Goal: Transaction & Acquisition: Purchase product/service

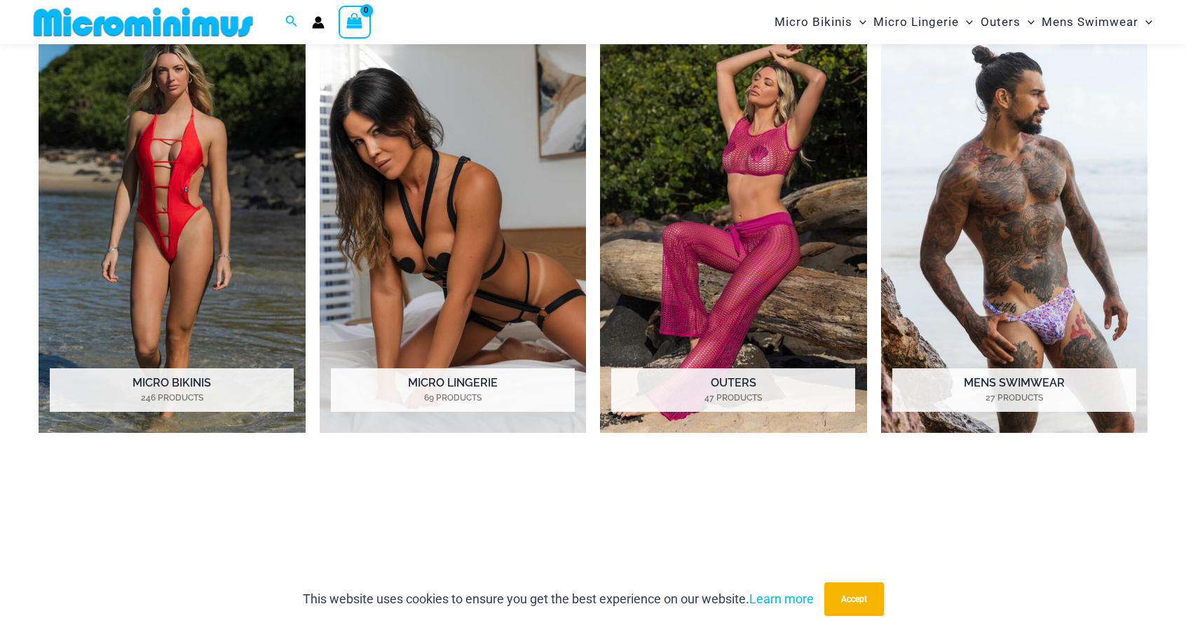
scroll to position [710, 0]
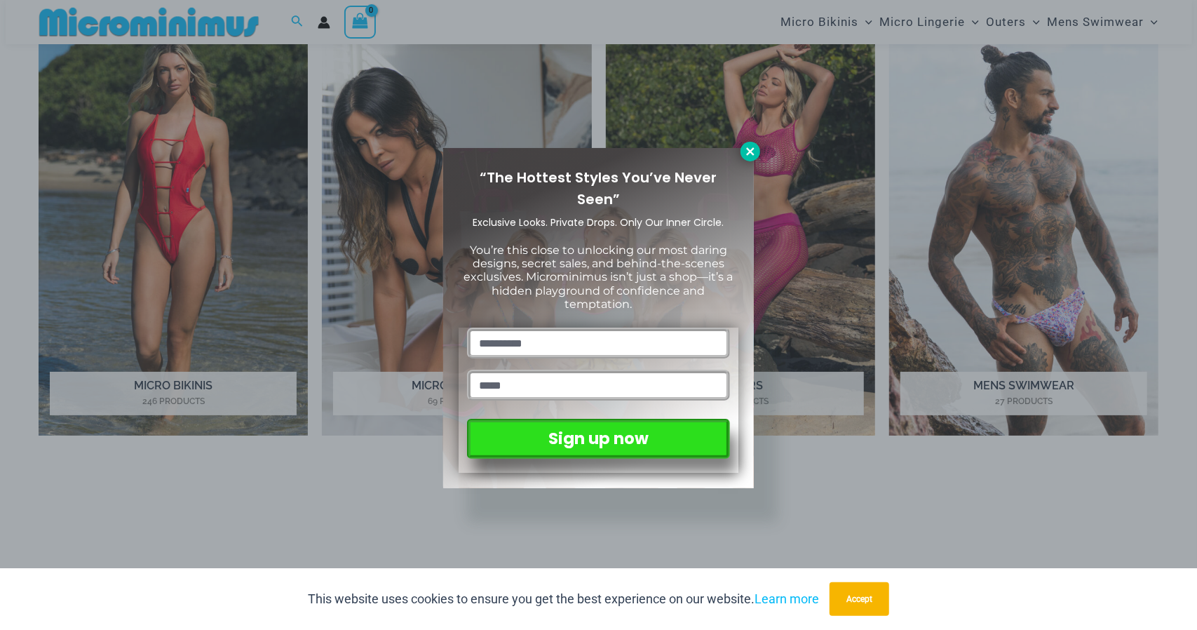
click at [749, 156] on icon at bounding box center [750, 151] width 13 height 13
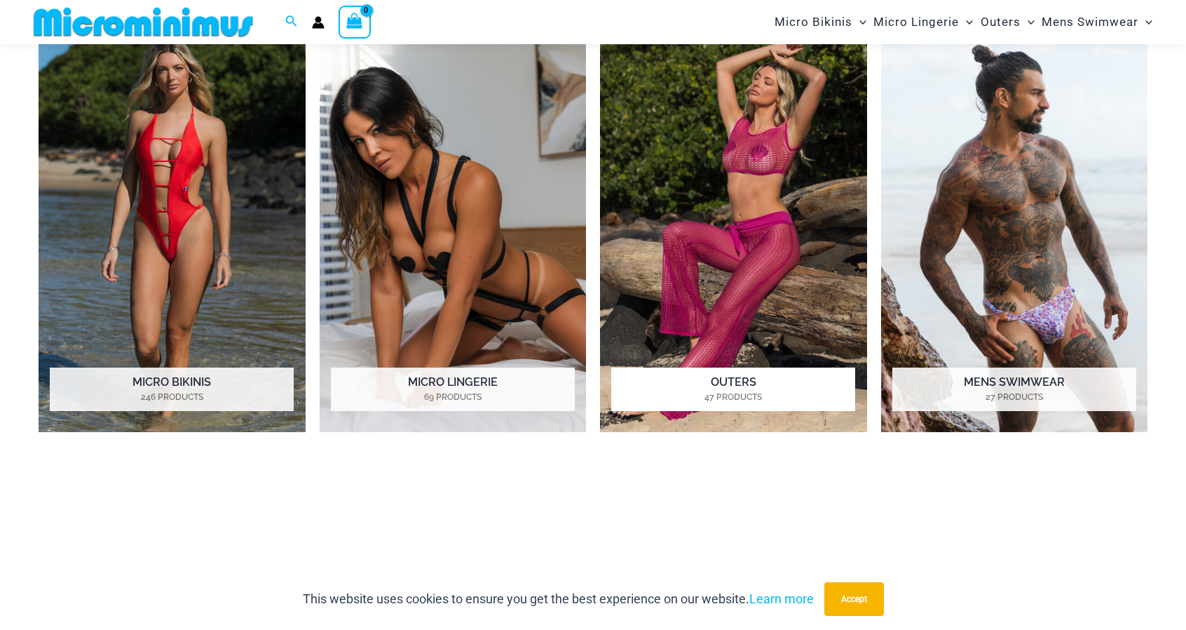
click at [777, 247] on img "Visit product category Outers" at bounding box center [733, 226] width 267 height 410
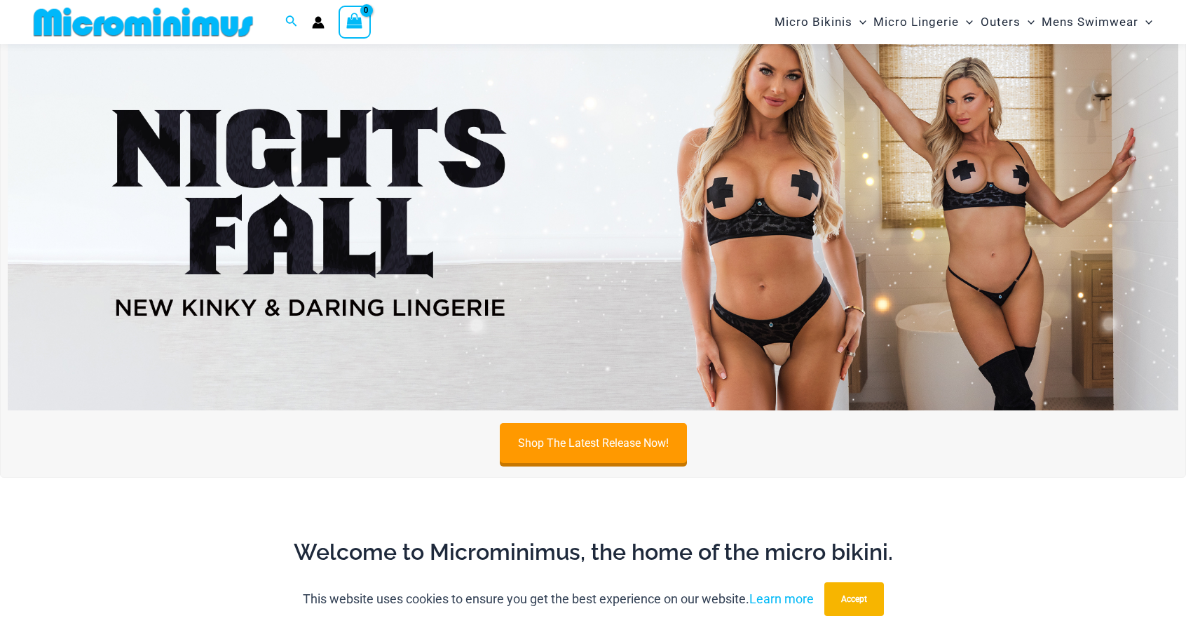
scroll to position [67, 0]
click at [770, 260] on img at bounding box center [593, 212] width 1171 height 398
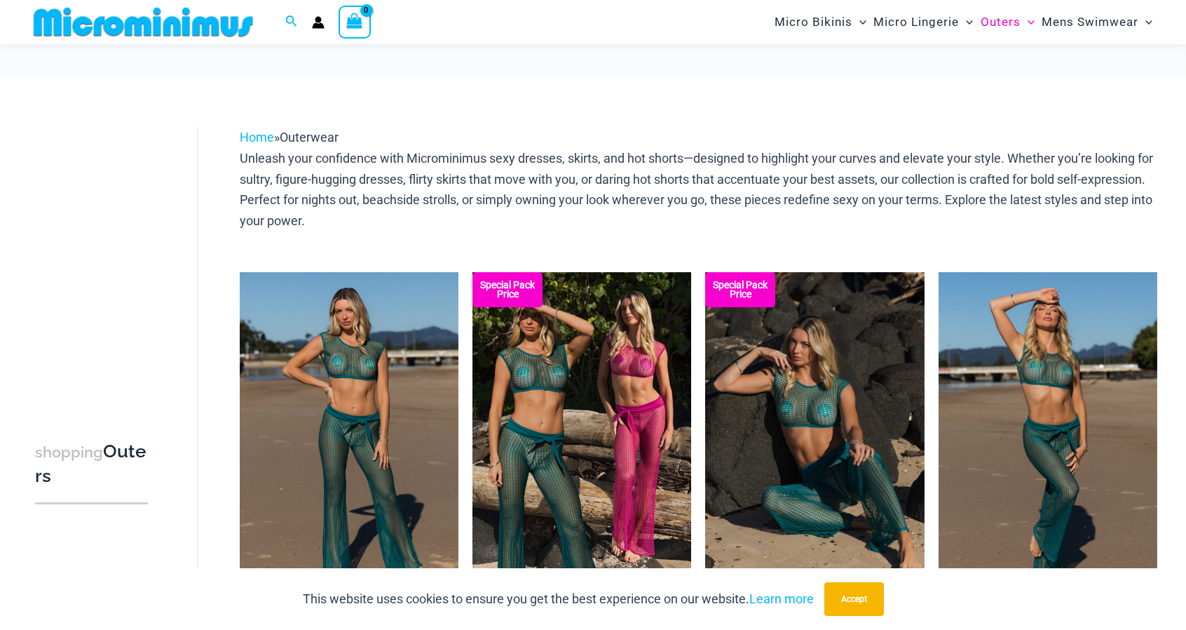
scroll to position [24, 0]
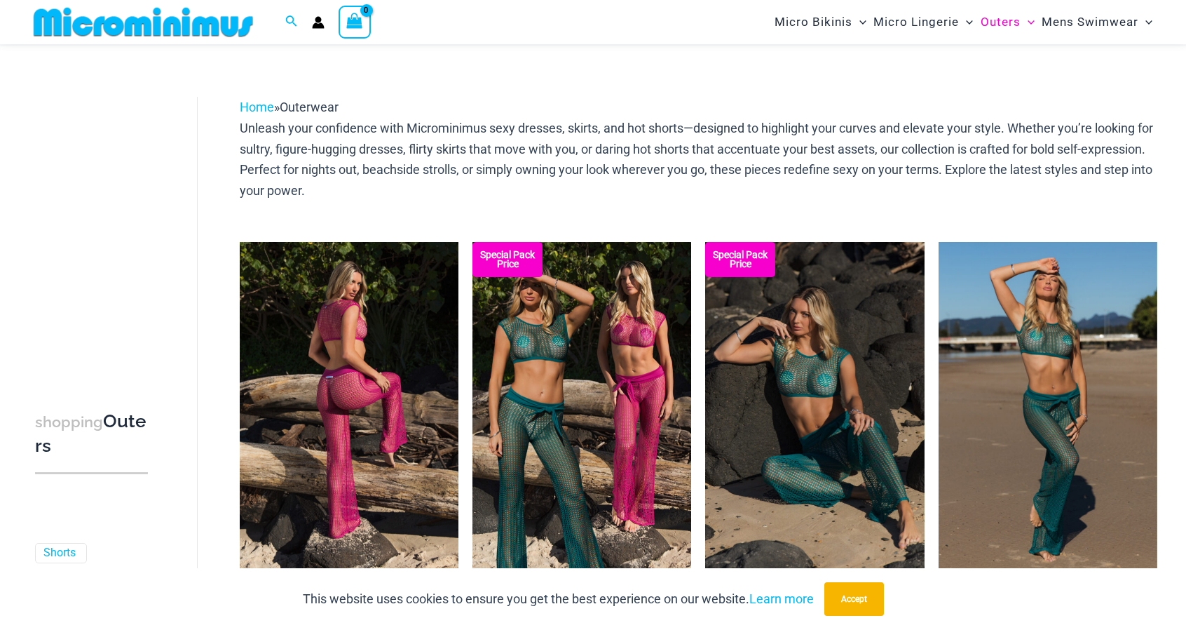
click at [369, 395] on img at bounding box center [349, 406] width 219 height 328
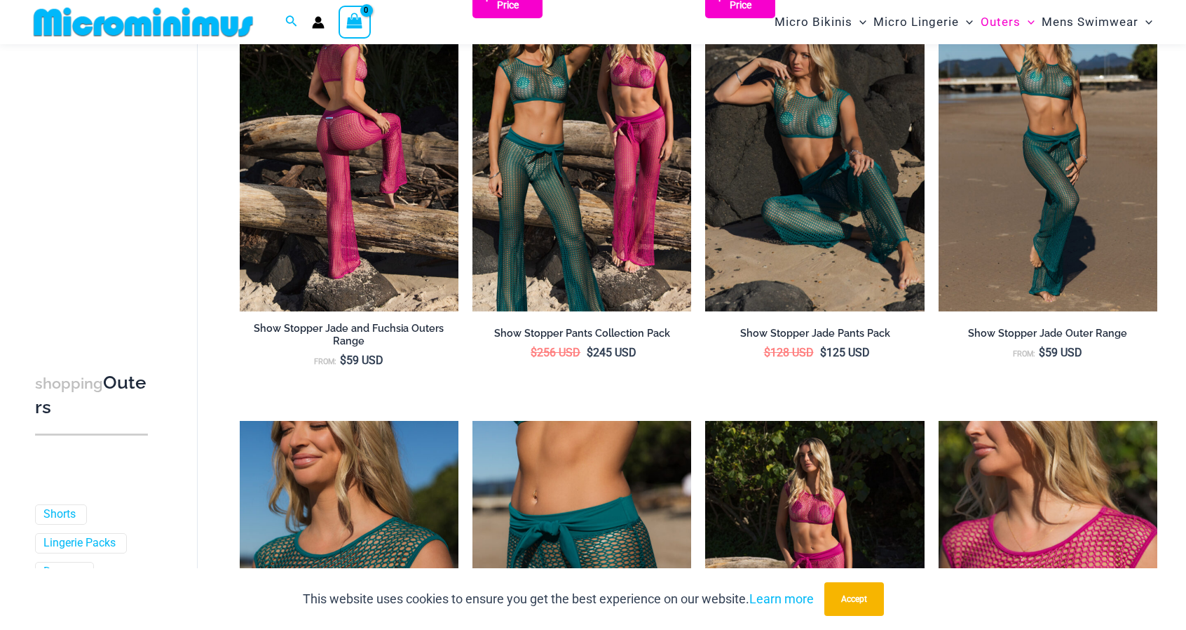
scroll to position [288, 0]
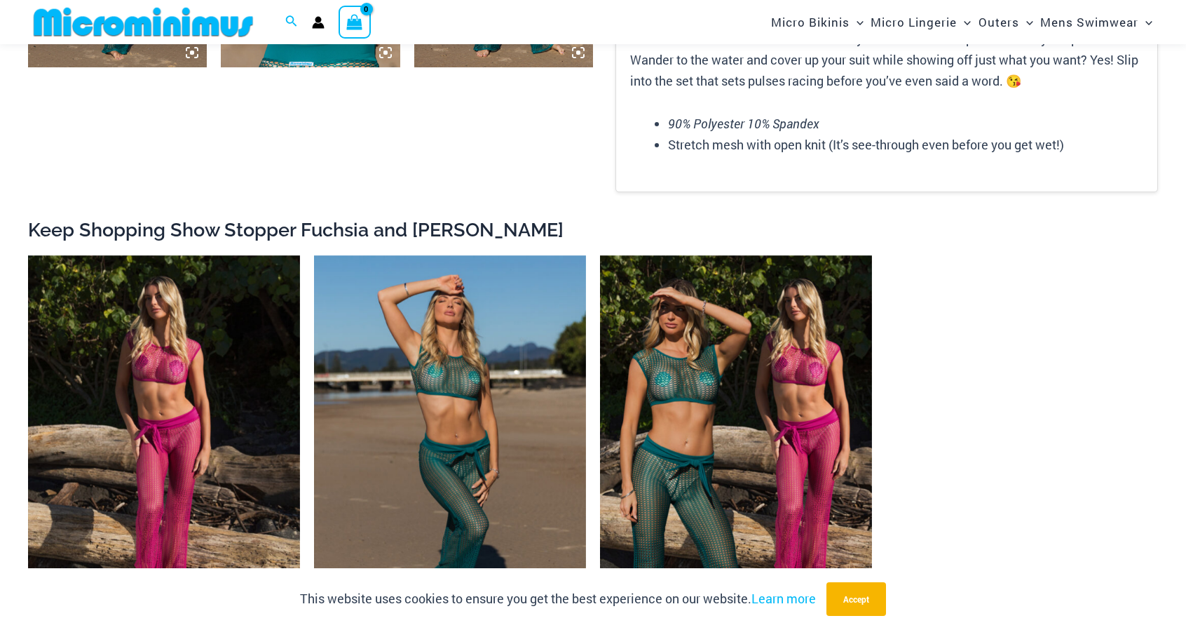
scroll to position [2032, 0]
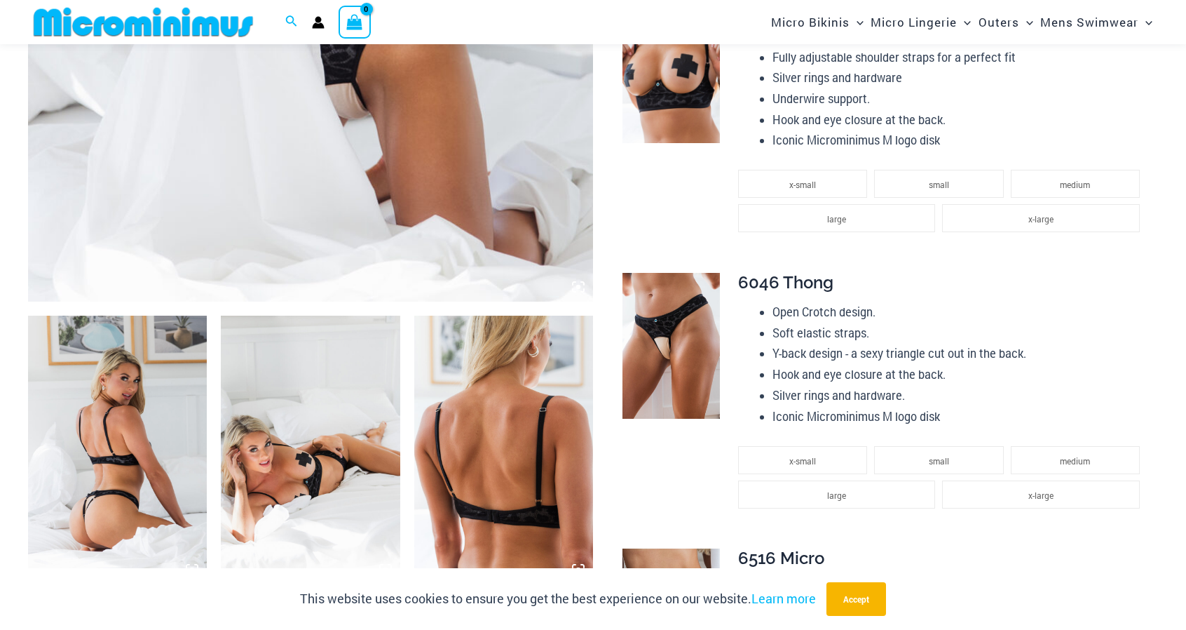
scroll to position [678, 0]
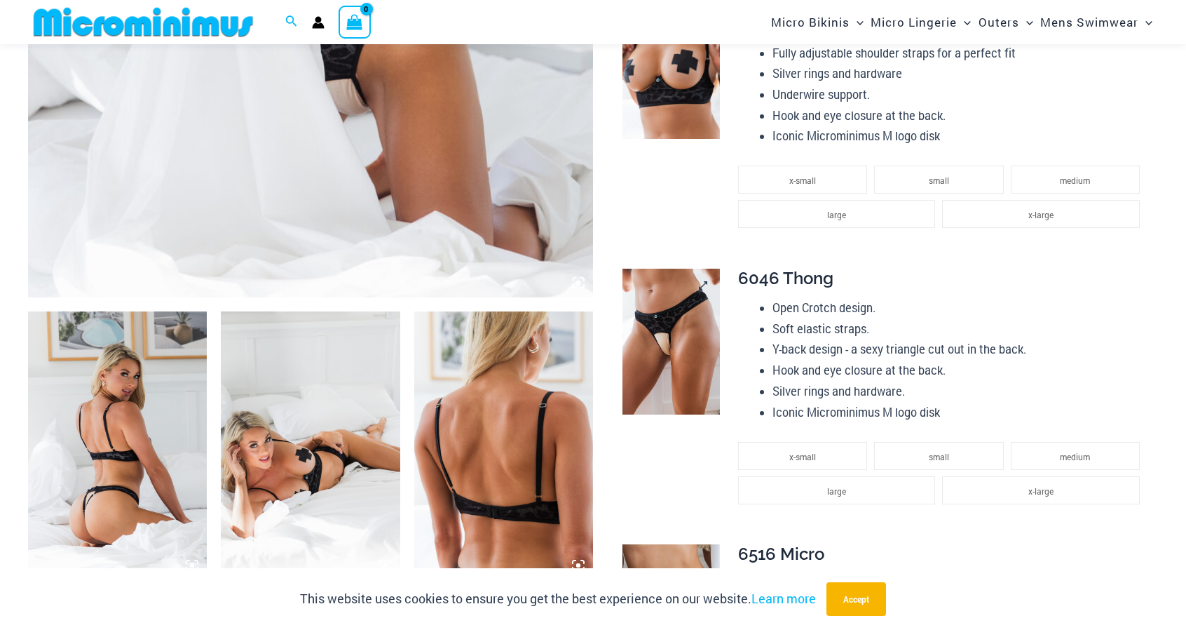
click at [664, 368] on img at bounding box center [671, 342] width 97 height 146
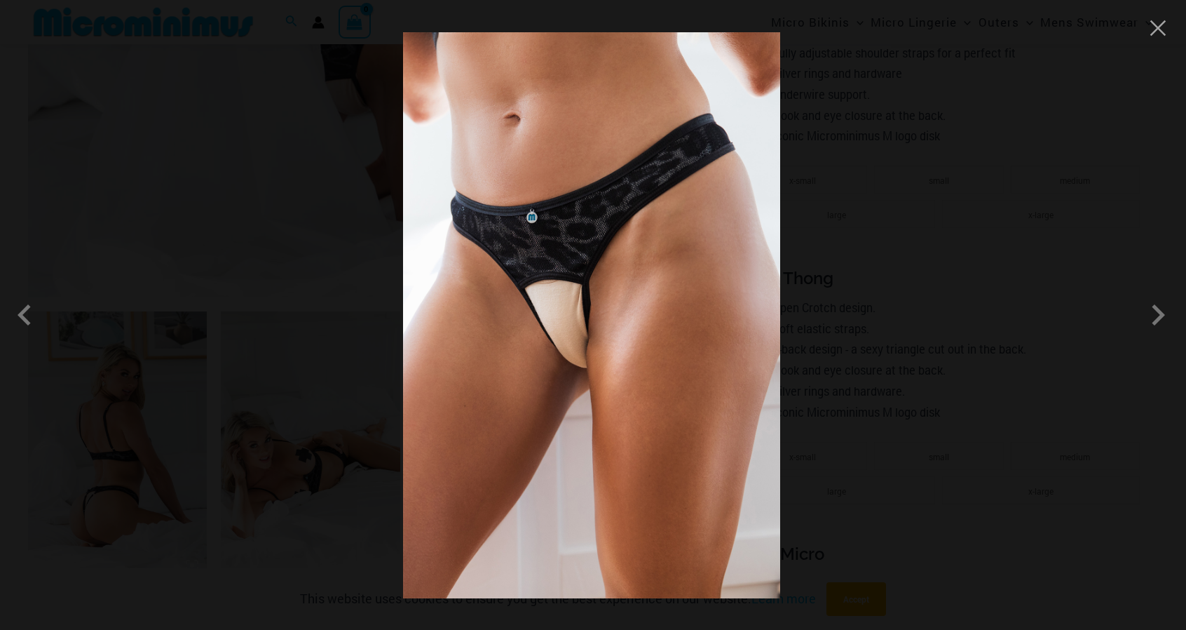
click at [881, 278] on div at bounding box center [593, 315] width 1186 height 630
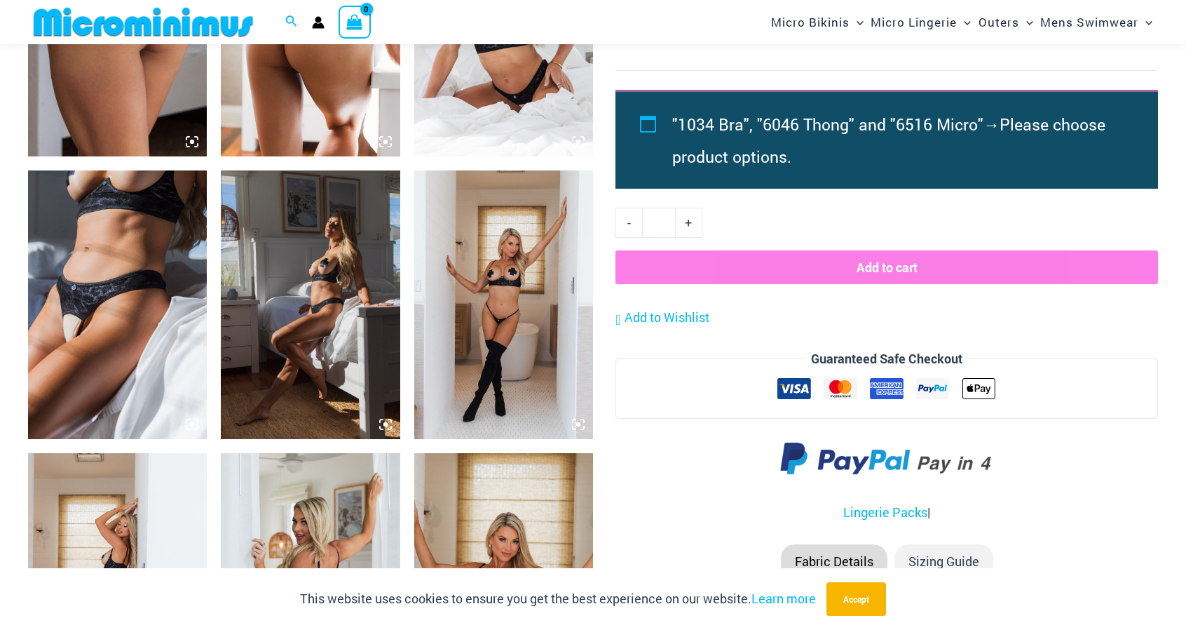
scroll to position [1432, 0]
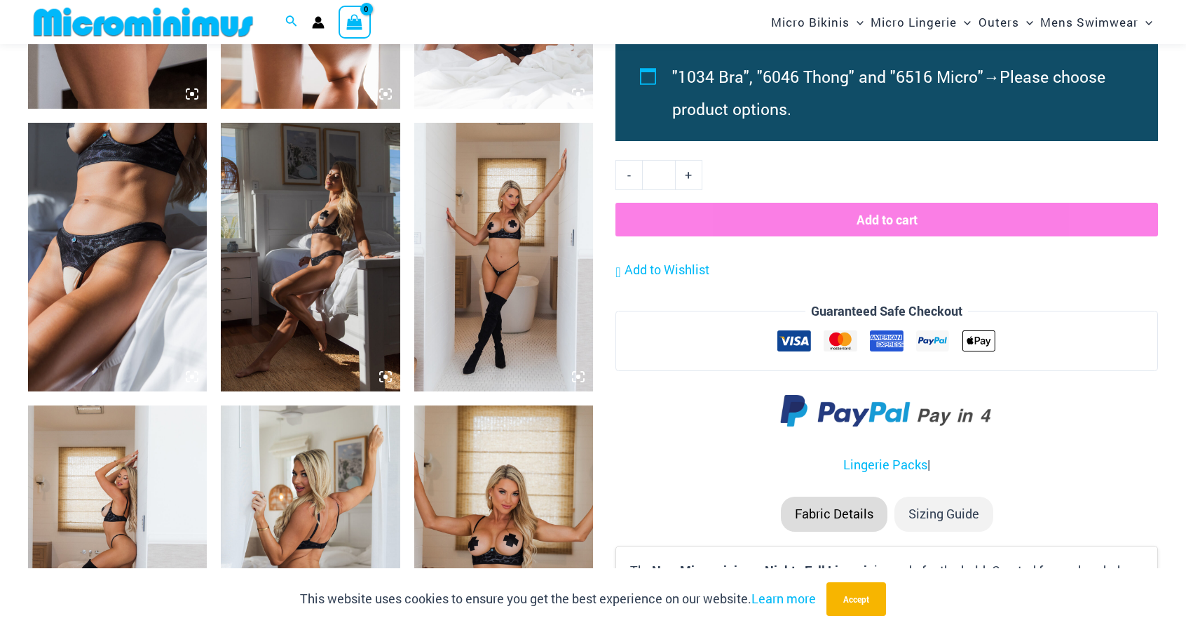
click at [111, 276] on img at bounding box center [117, 257] width 179 height 269
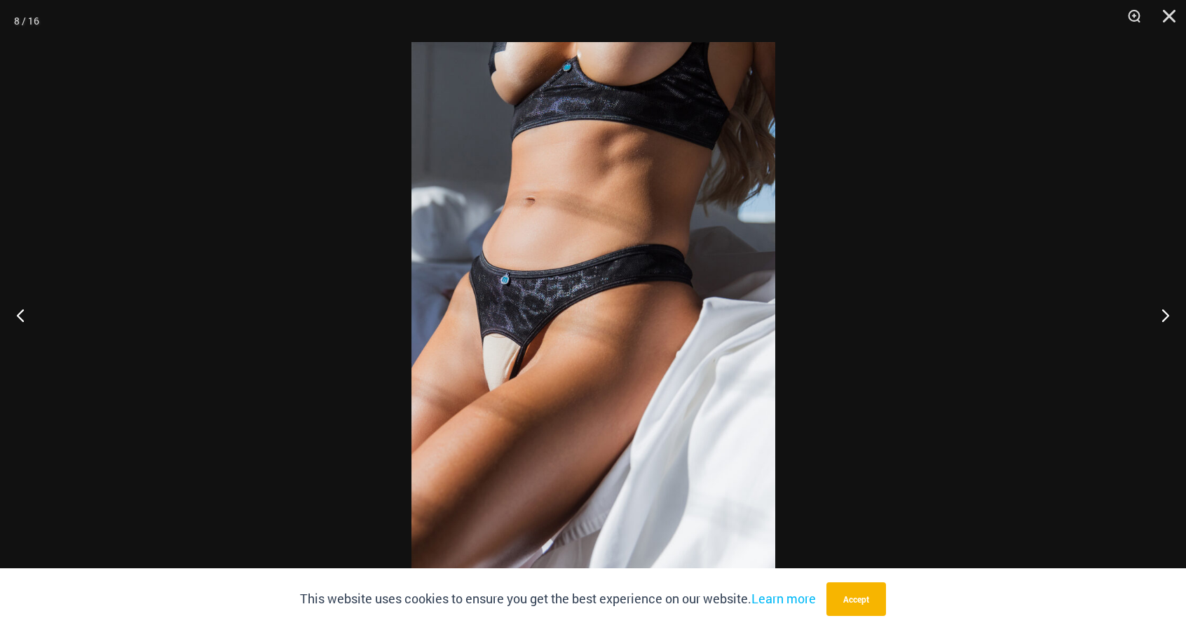
click at [188, 287] on div at bounding box center [593, 315] width 1186 height 630
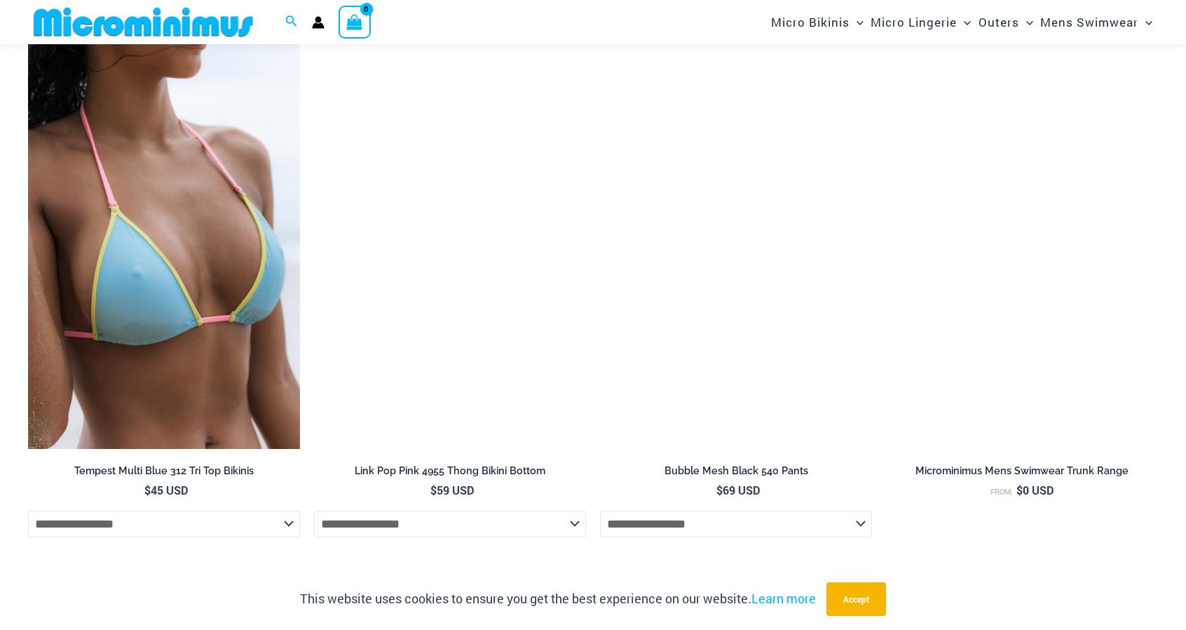
scroll to position [2405, 0]
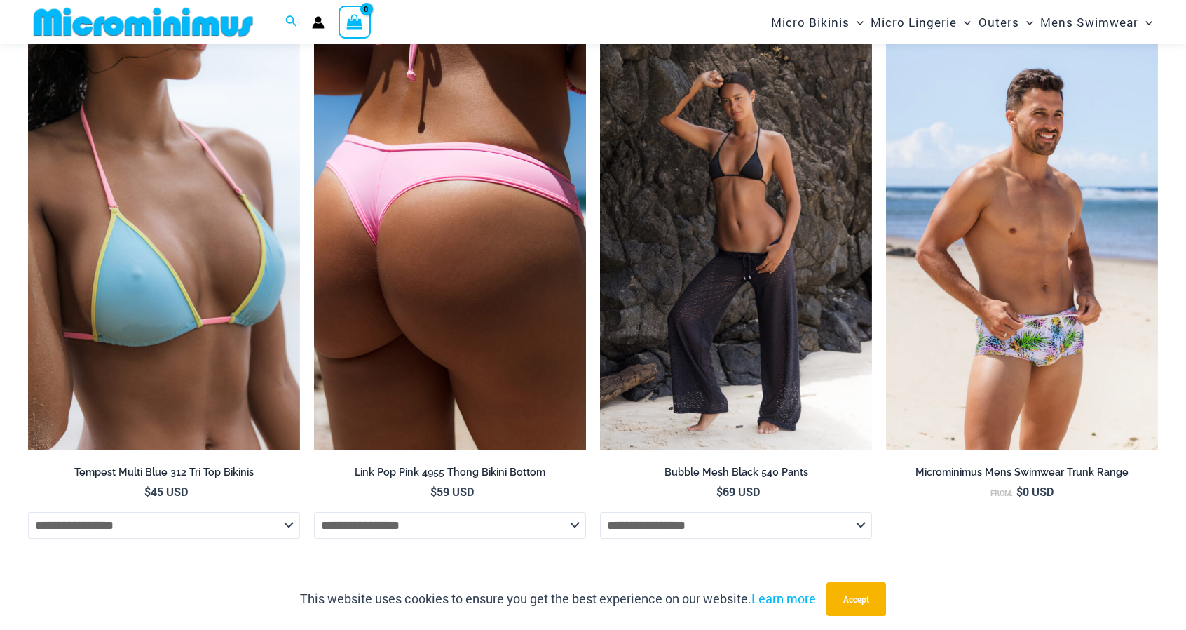
click at [437, 330] on img at bounding box center [450, 246] width 272 height 408
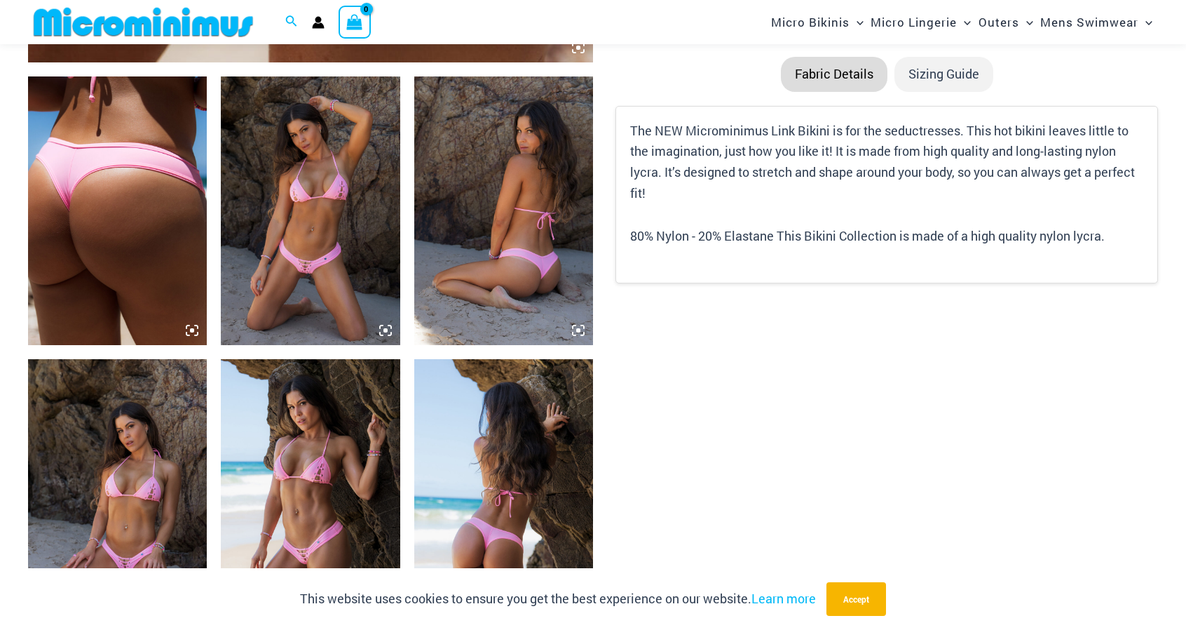
scroll to position [912, 0]
click at [384, 330] on icon at bounding box center [385, 331] width 4 height 4
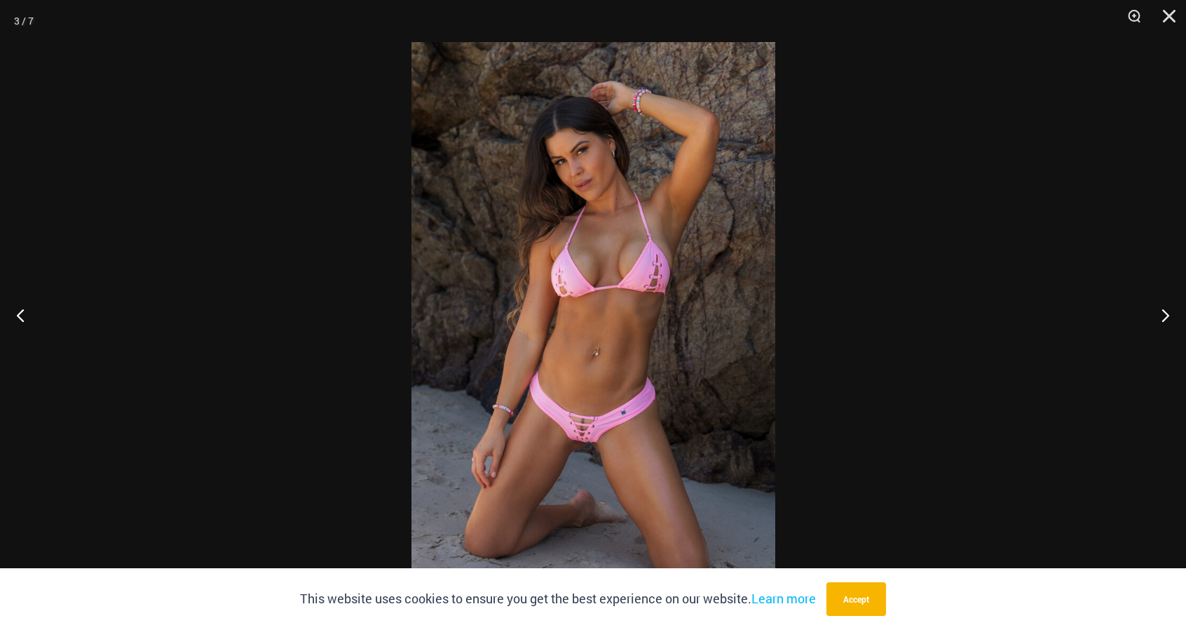
click at [609, 412] on img at bounding box center [594, 314] width 364 height 545
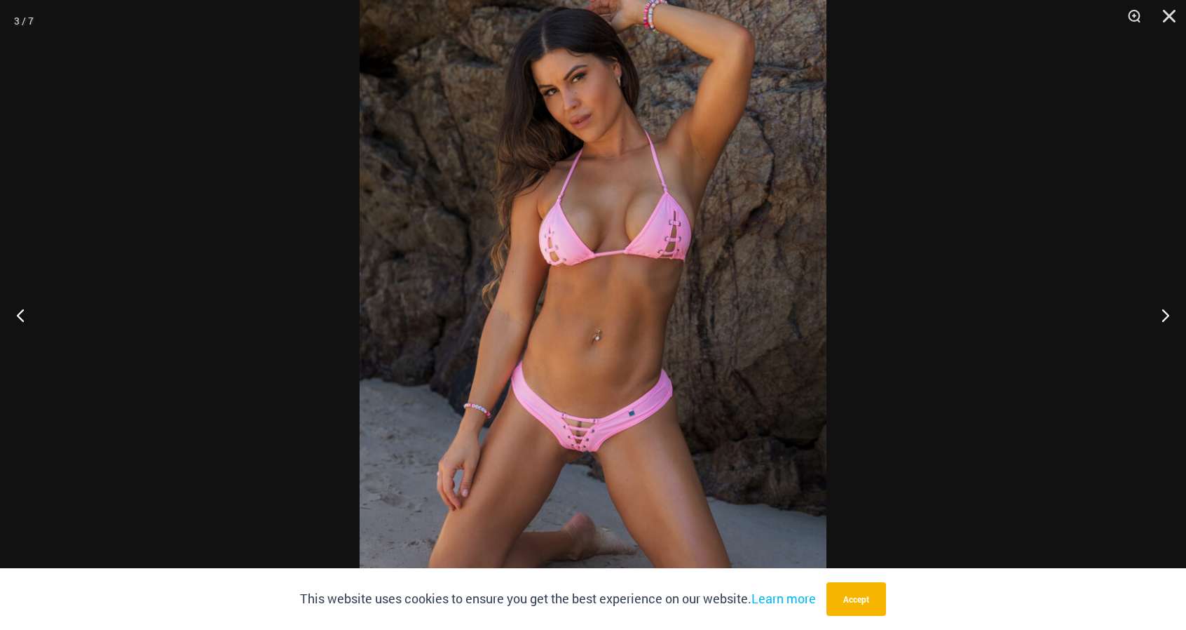
click at [648, 269] on img at bounding box center [593, 288] width 467 height 700
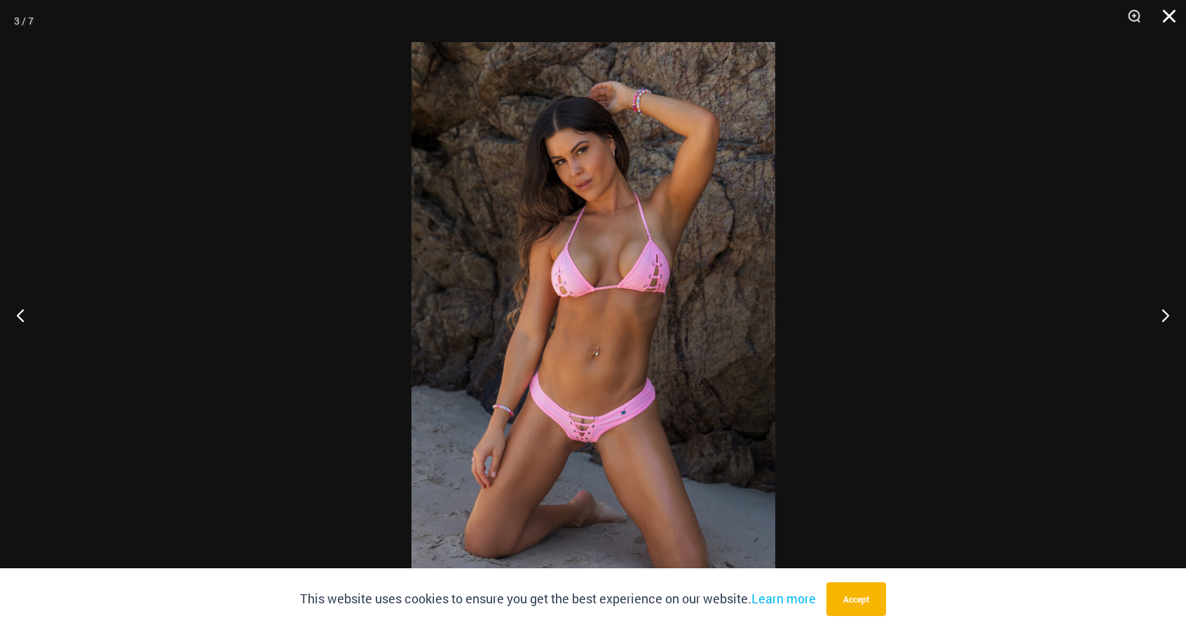
click at [1164, 10] on button "Close" at bounding box center [1164, 21] width 35 height 42
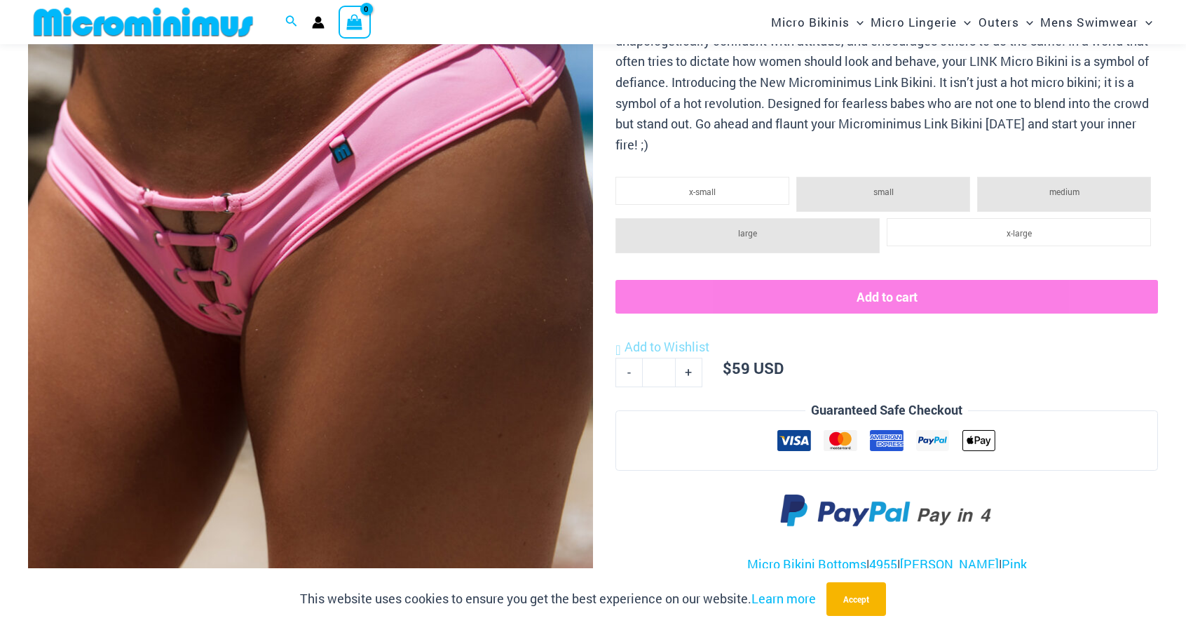
scroll to position [541, 0]
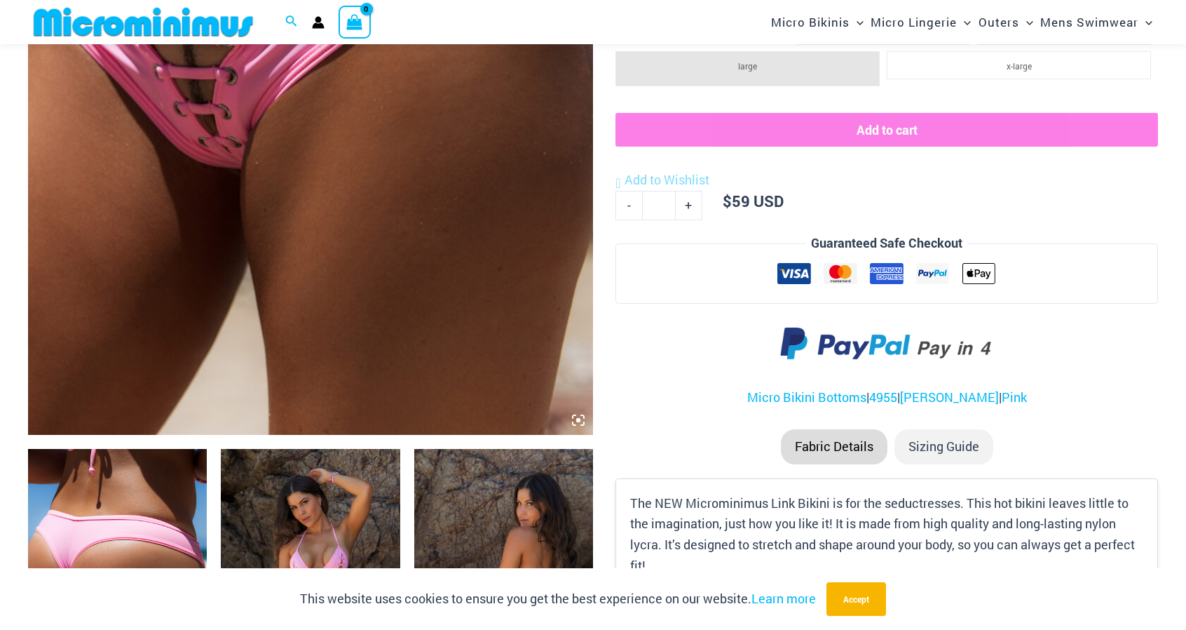
click at [573, 416] on icon at bounding box center [574, 416] width 3 height 3
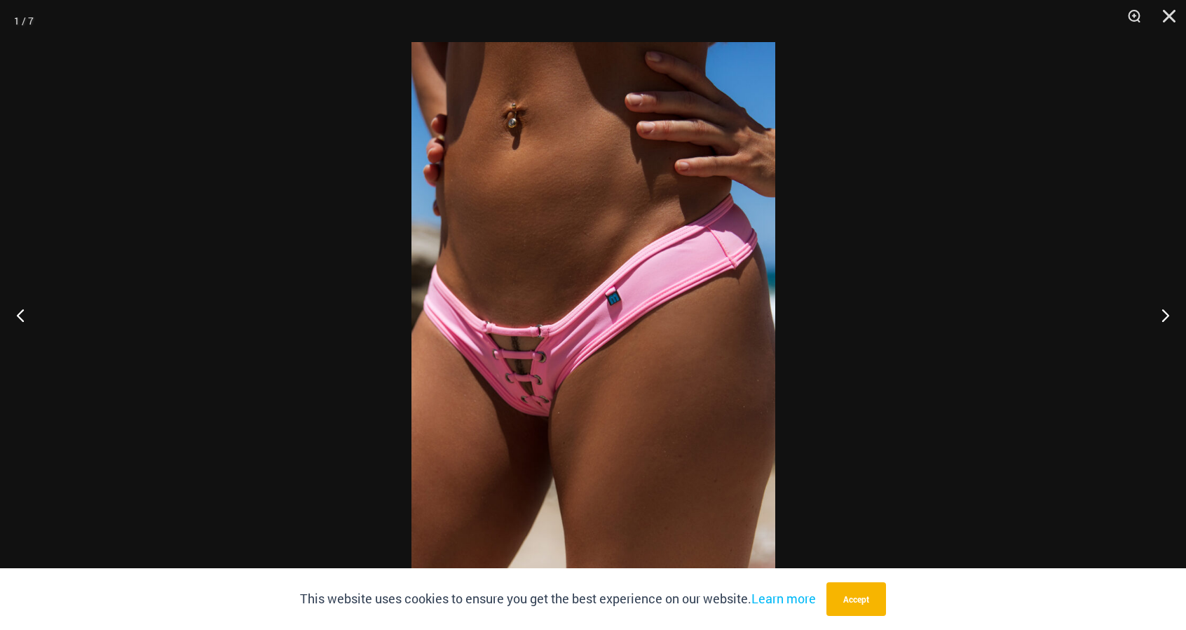
click at [580, 402] on img at bounding box center [594, 314] width 364 height 545
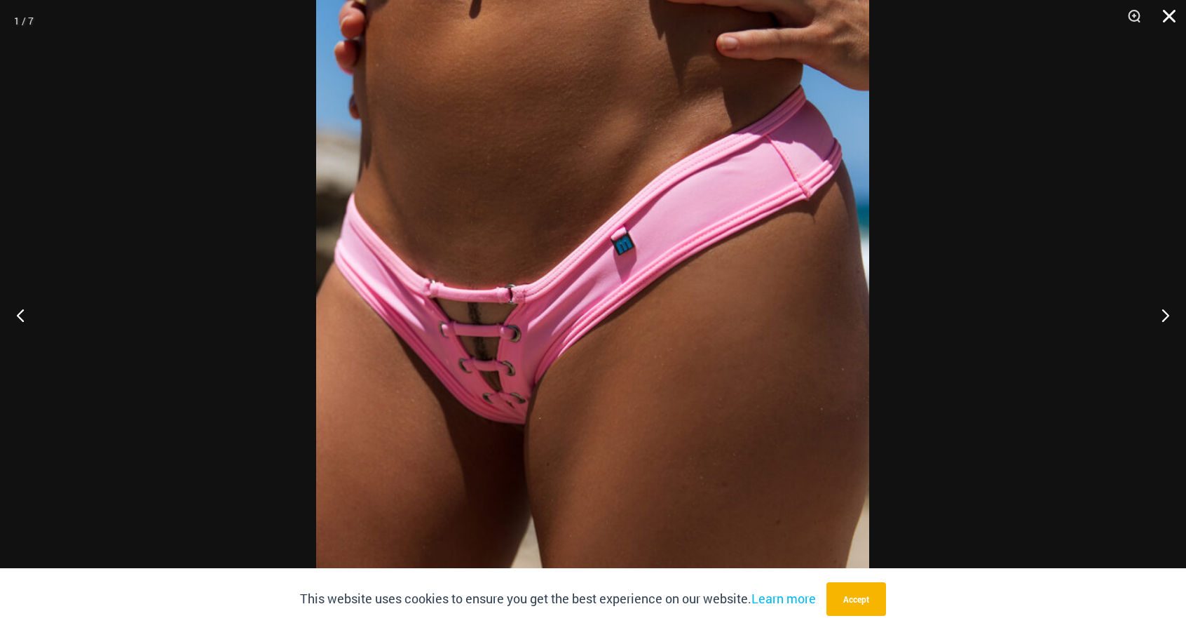
click at [1169, 13] on button "Close" at bounding box center [1164, 21] width 35 height 42
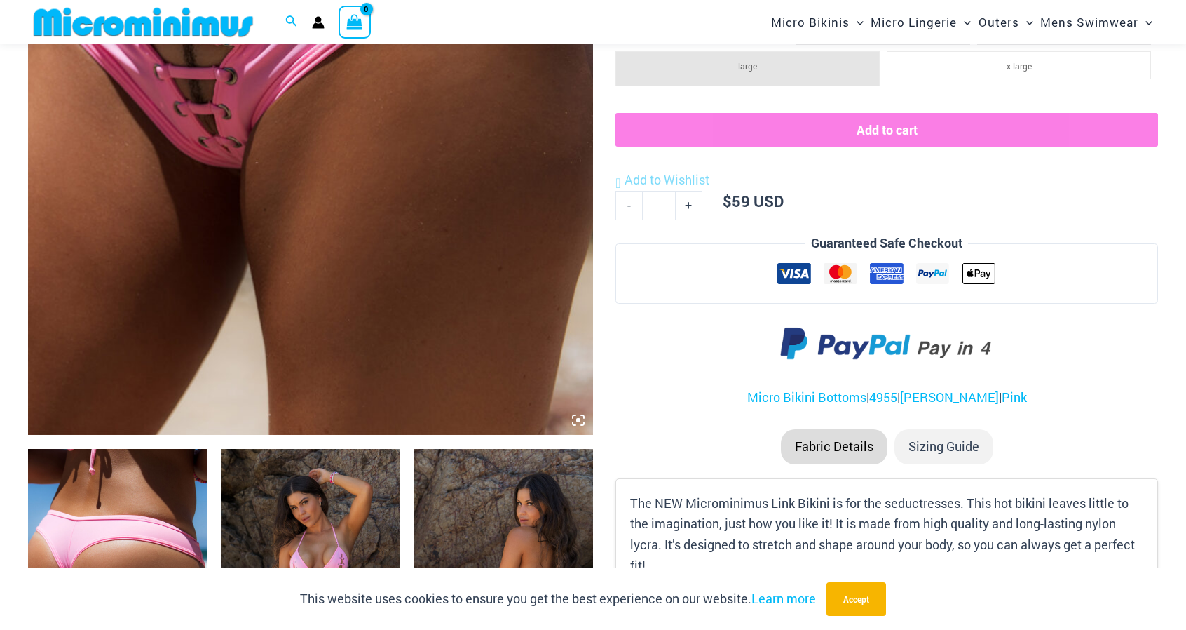
scroll to position [0, 0]
